Goal: Book appointment/travel/reservation

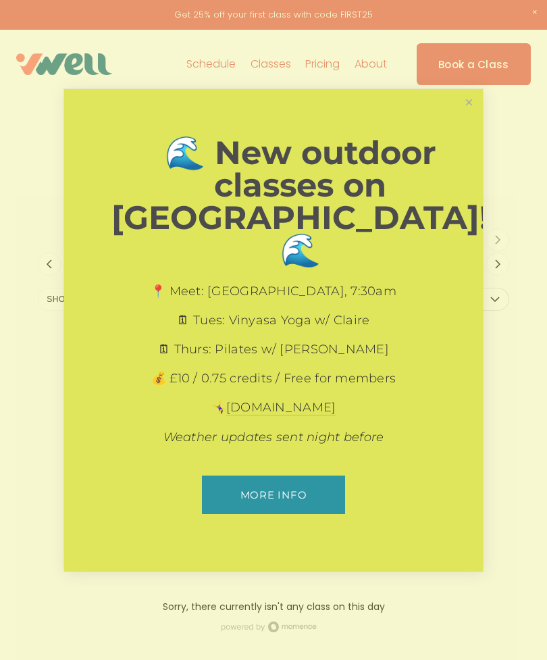
click at [474, 104] on div at bounding box center [273, 330] width 547 height 660
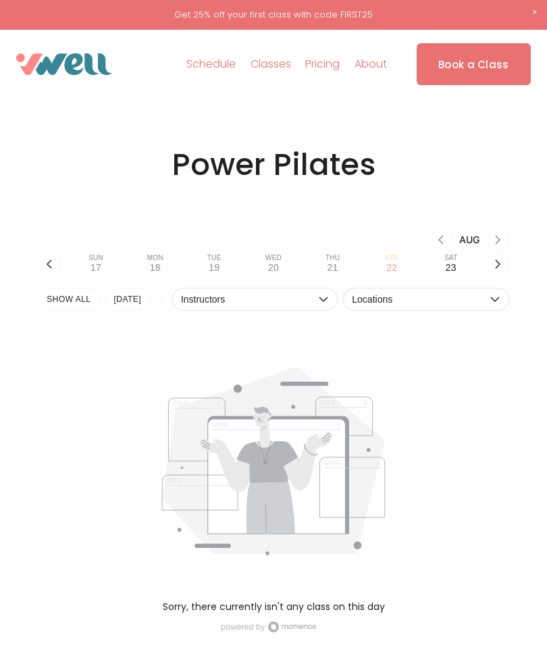
click at [0, 0] on img at bounding box center [0, 0] width 0 height 0
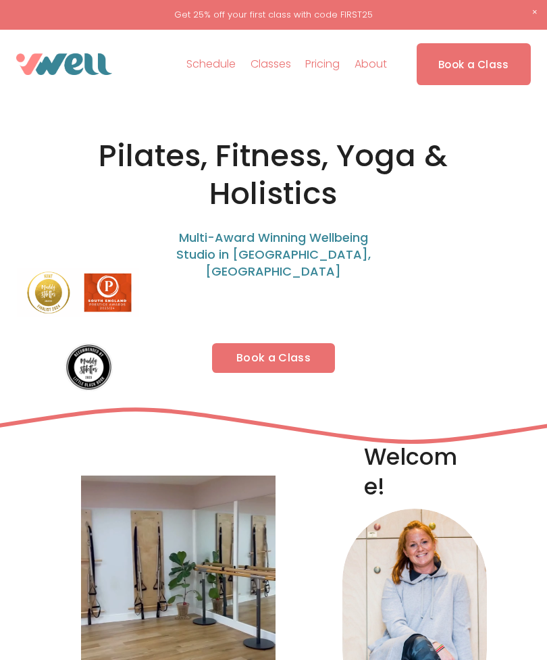
click at [289, 343] on link "Book a Class" at bounding box center [273, 358] width 123 height 30
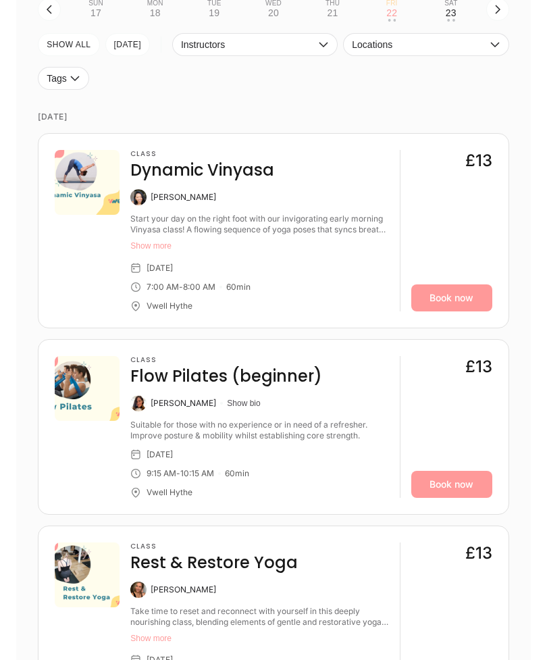
scroll to position [349, 0]
click at [193, 225] on div "Start your day on the right foot with our invigorating early morning Vinyasa cl…" at bounding box center [259, 225] width 258 height 22
click at [146, 249] on button "Show more" at bounding box center [259, 246] width 258 height 11
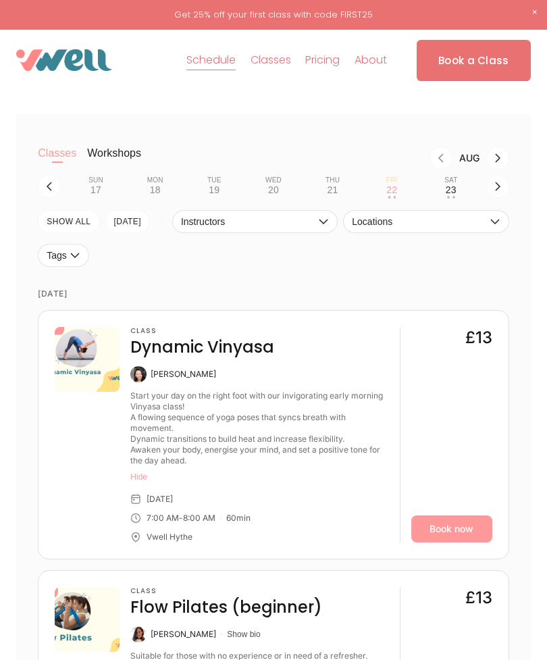
scroll to position [0, 0]
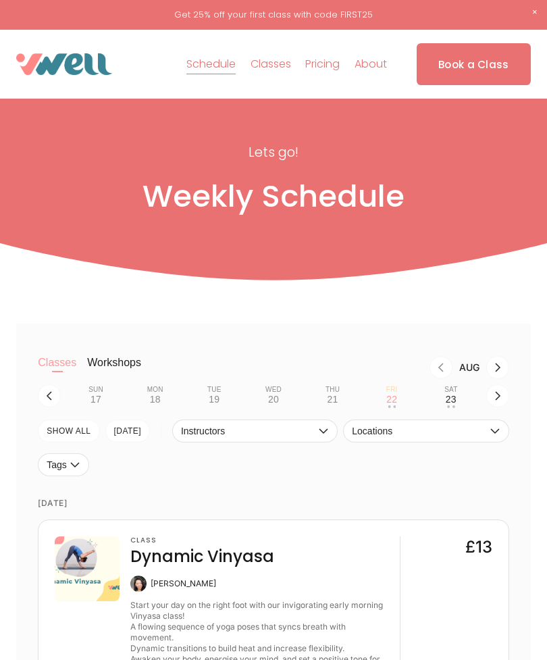
click at [456, 394] on div "Sat" at bounding box center [451, 390] width 13 height 8
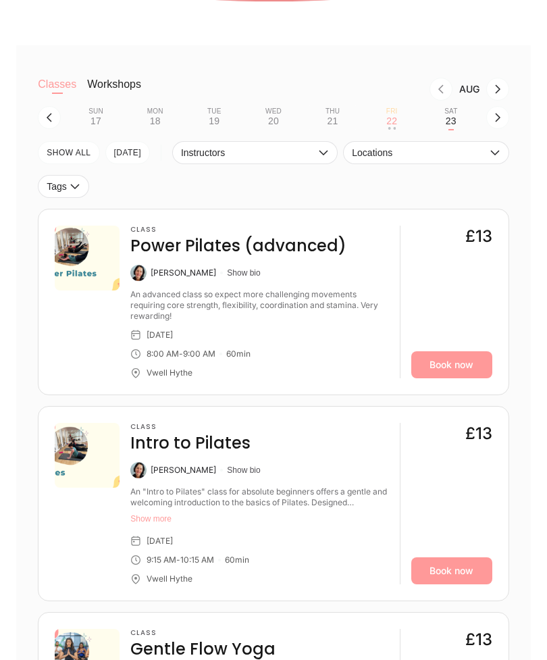
scroll to position [251, 0]
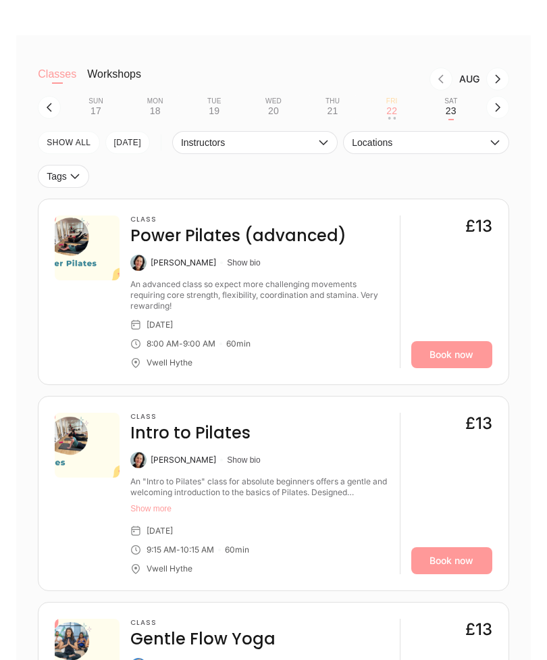
click at [451, 357] on link "Book now" at bounding box center [452, 354] width 81 height 27
